Goal: Navigation & Orientation: Find specific page/section

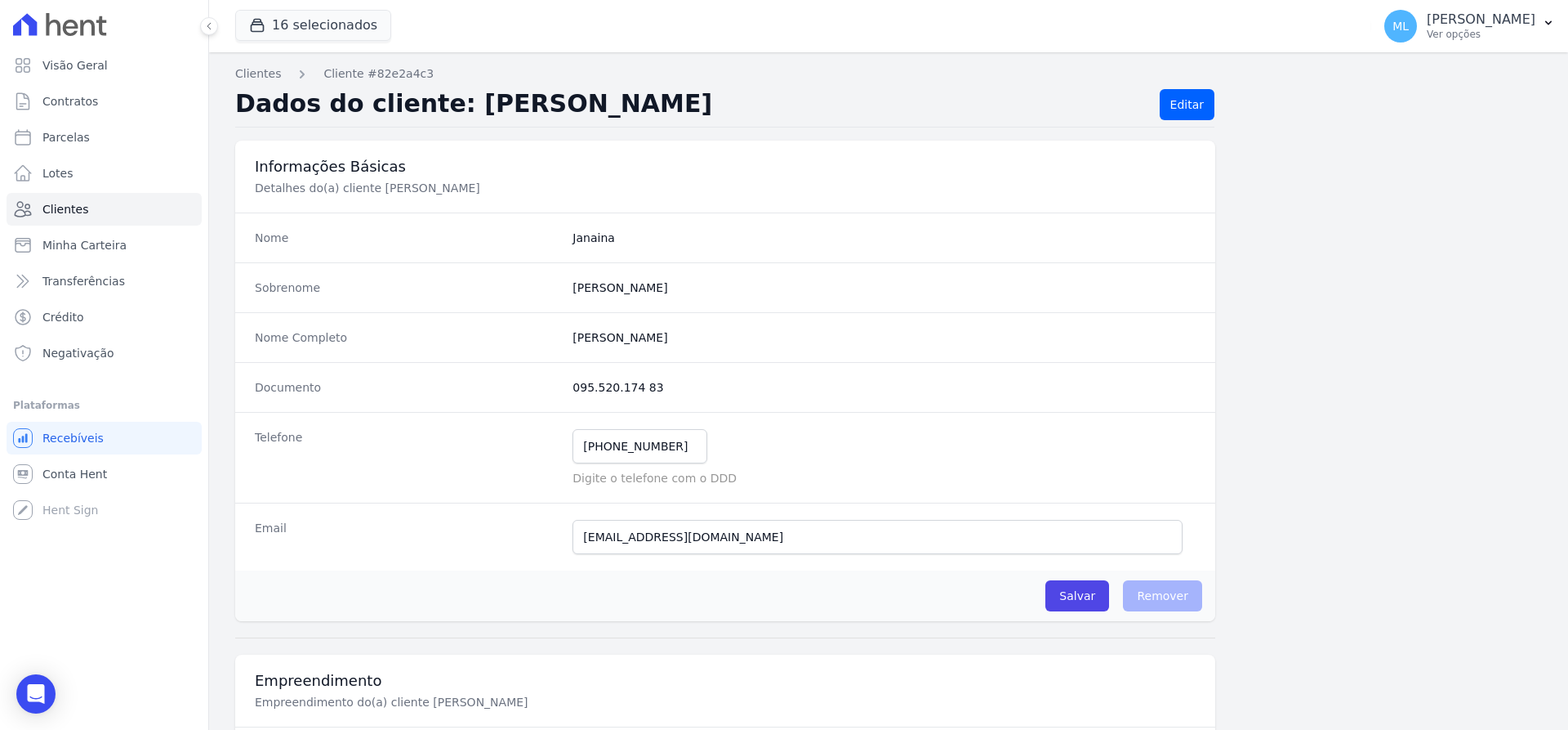
scroll to position [799, 0]
